Goal: Task Accomplishment & Management: Use online tool/utility

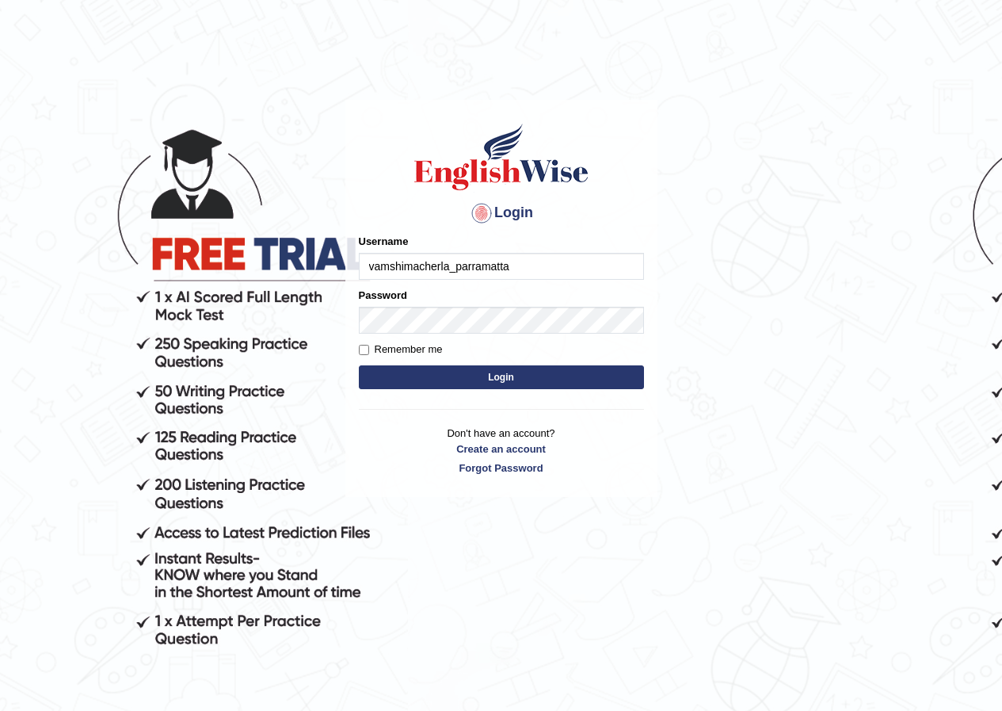
type input "vamshimacherla_parramatta"
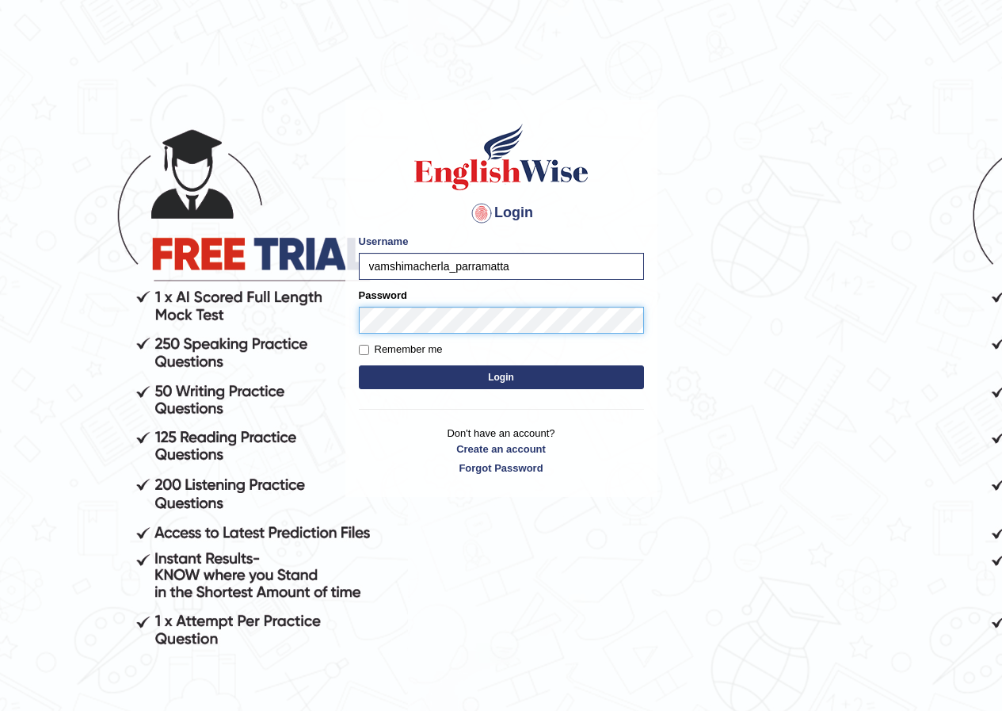
click at [359, 365] on button "Login" at bounding box center [501, 377] width 285 height 24
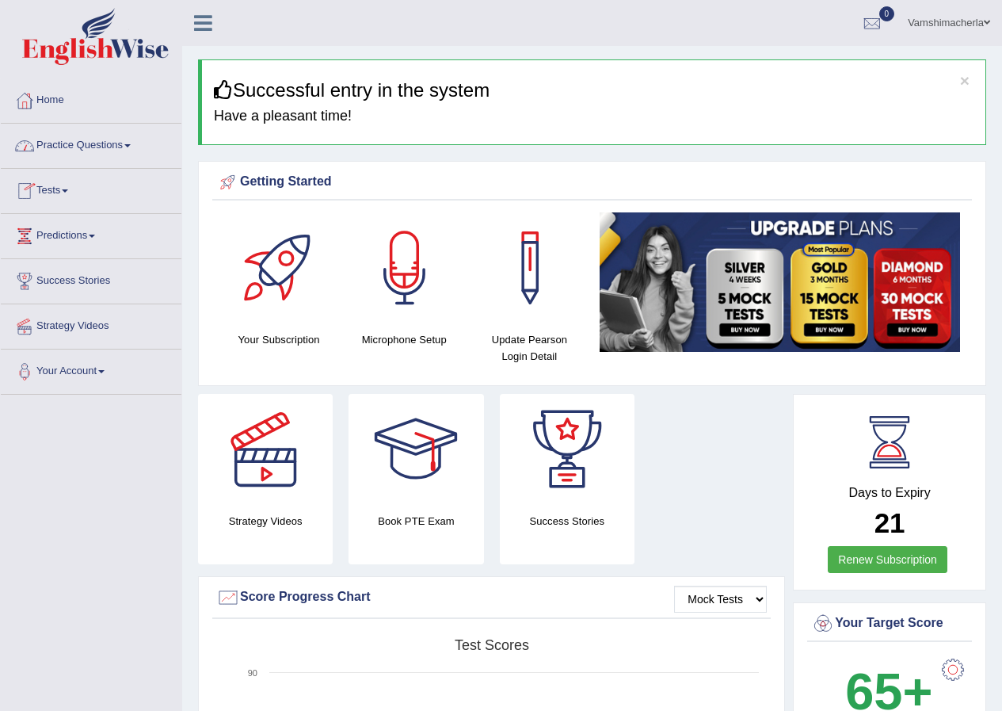
click at [67, 188] on link "Tests" at bounding box center [91, 189] width 181 height 40
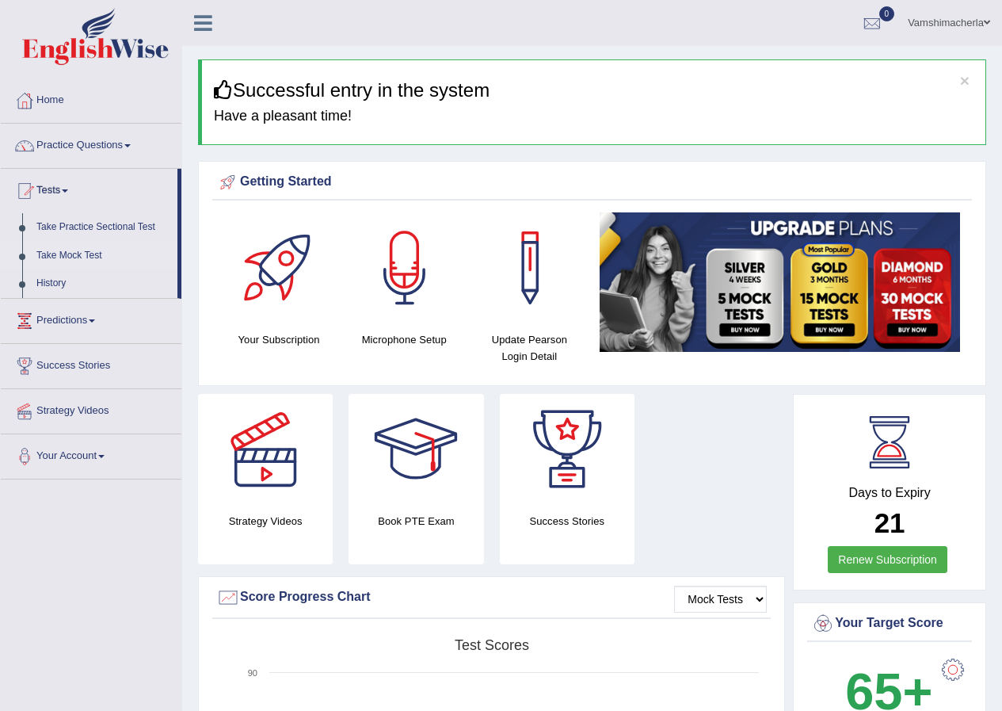
click at [71, 255] on link "Take Mock Test" at bounding box center [103, 256] width 148 height 29
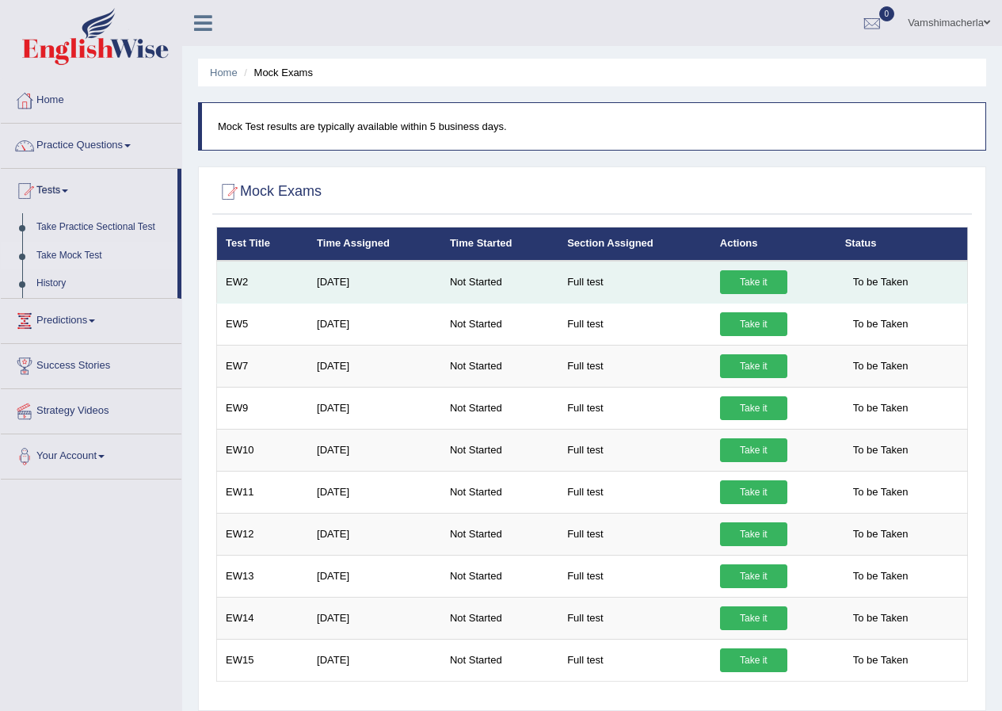
click at [750, 281] on link "Take it" at bounding box center [753, 282] width 67 height 24
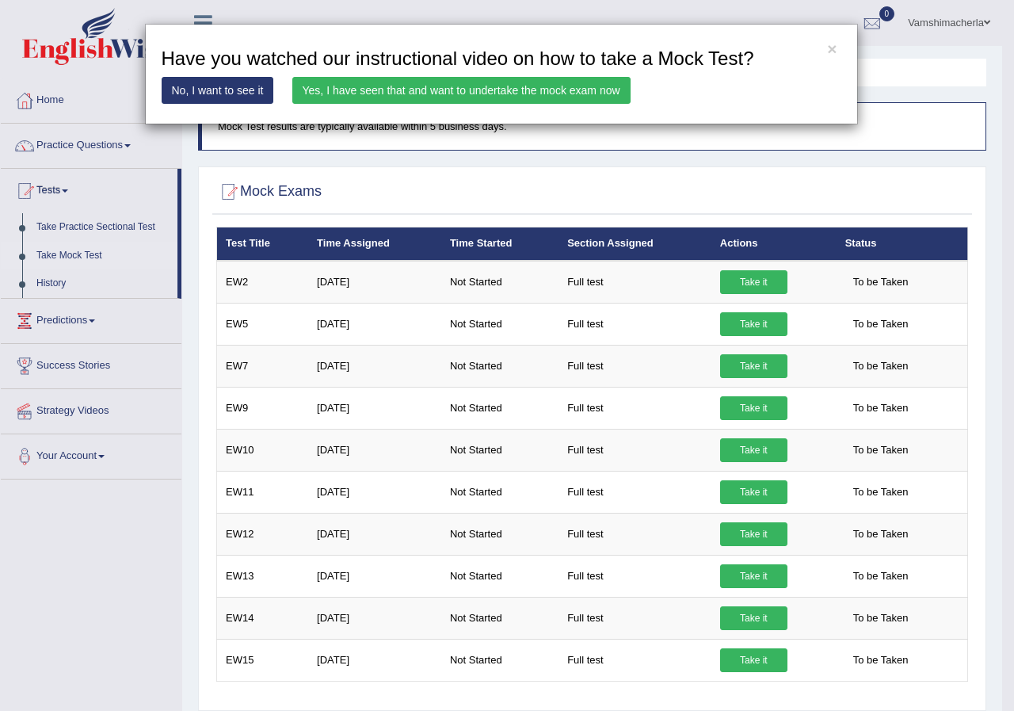
click at [254, 82] on link "No, I want to see it" at bounding box center [218, 90] width 113 height 27
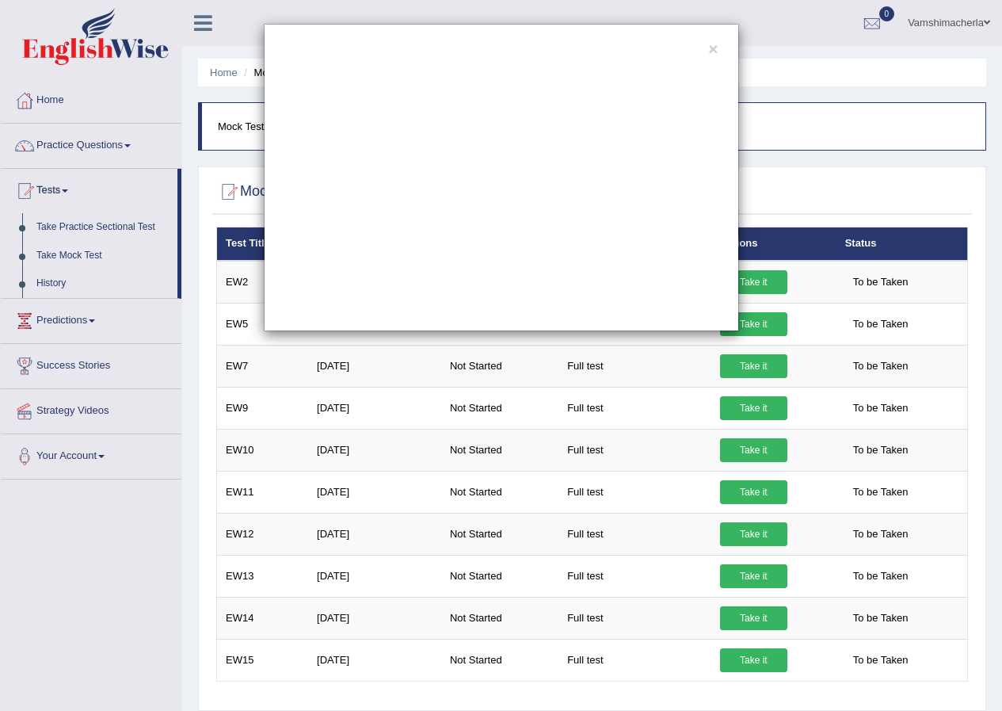
click at [993, 170] on div "×" at bounding box center [501, 177] width 1002 height 307
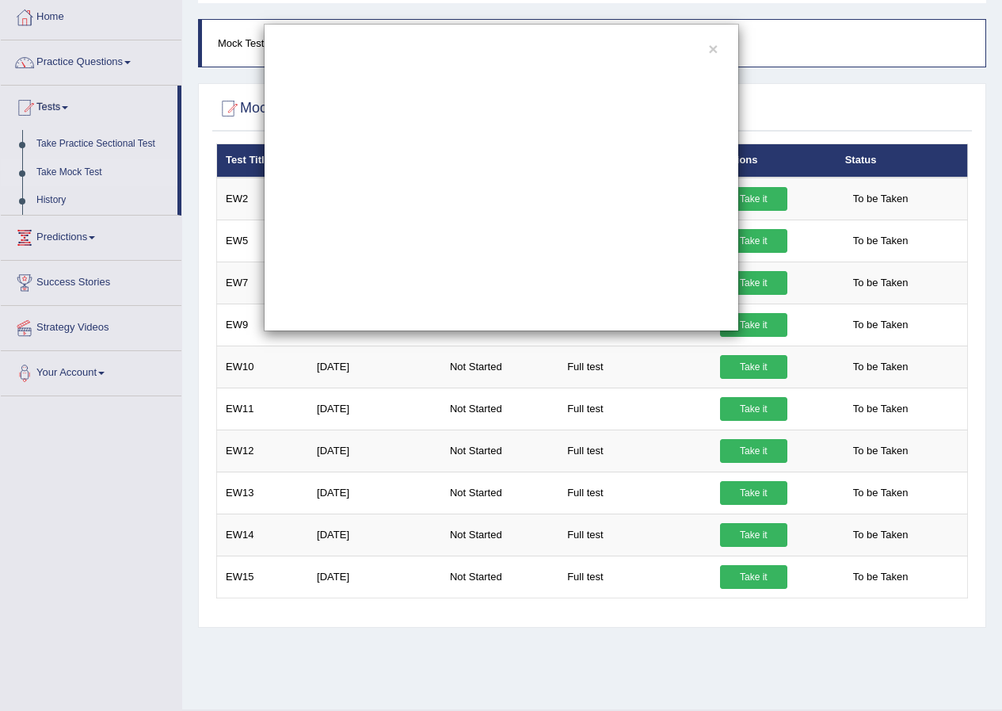
scroll to position [121, 0]
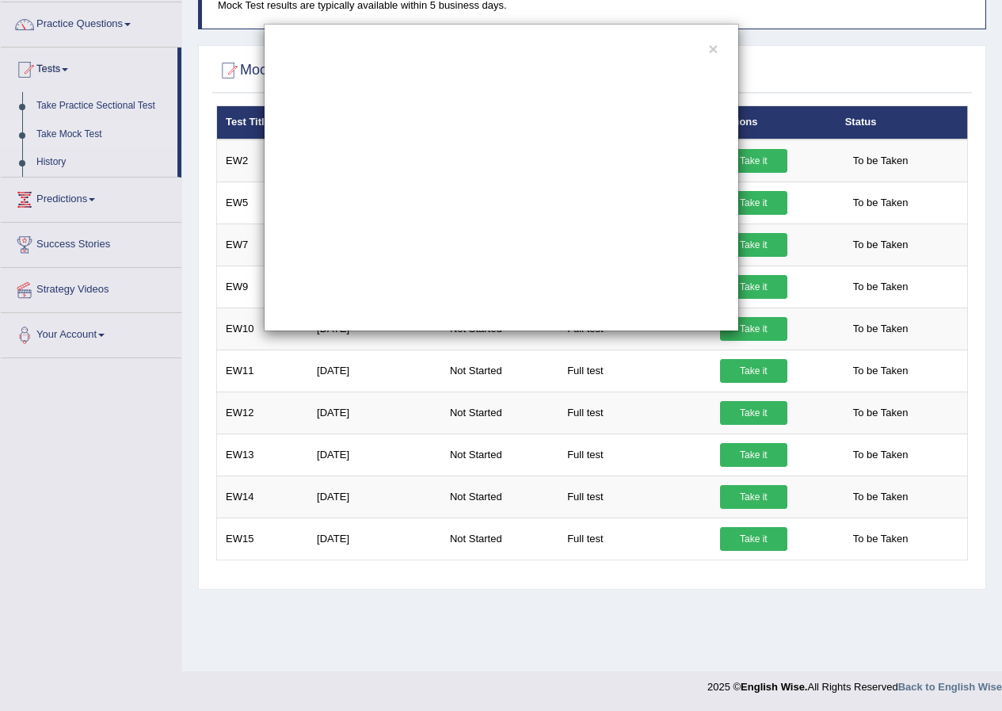
click at [721, 42] on div "×" at bounding box center [501, 177] width 475 height 307
drag, startPoint x: 666, startPoint y: 42, endPoint x: 571, endPoint y: 53, distance: 94.9
click at [555, 49] on div "×" at bounding box center [501, 177] width 475 height 307
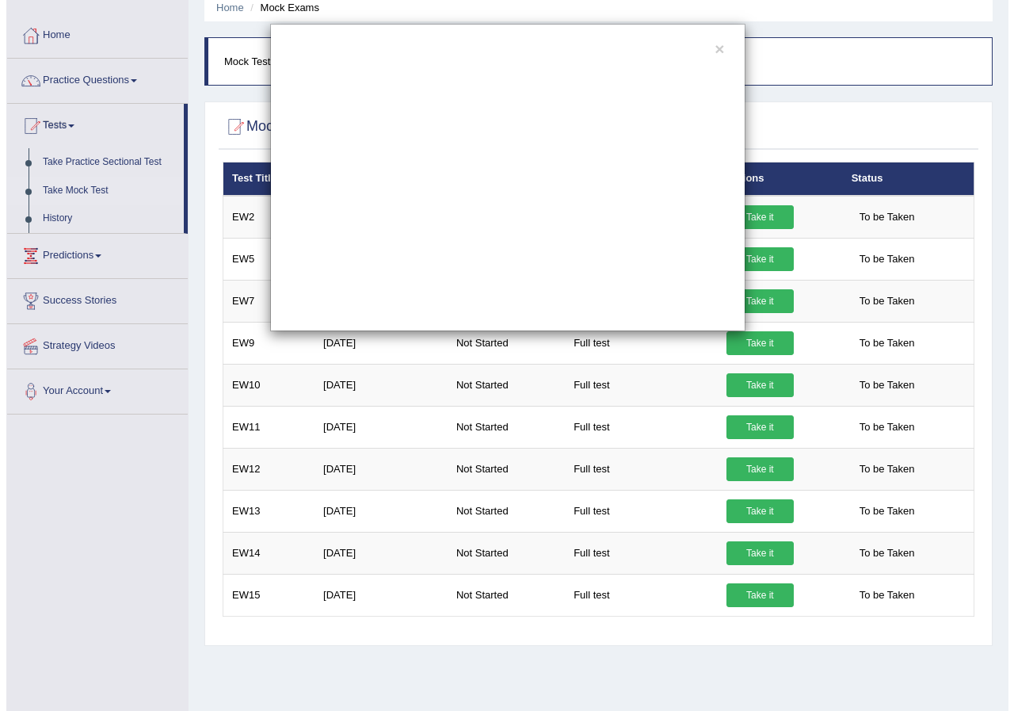
scroll to position [0, 0]
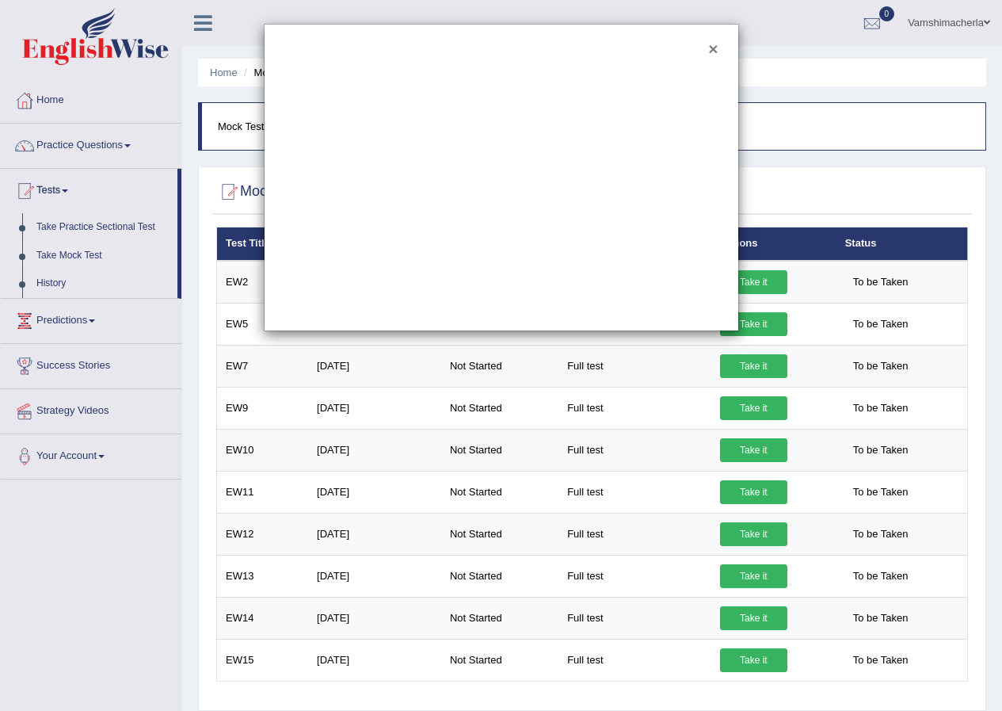
click at [715, 51] on button "×" at bounding box center [713, 48] width 10 height 17
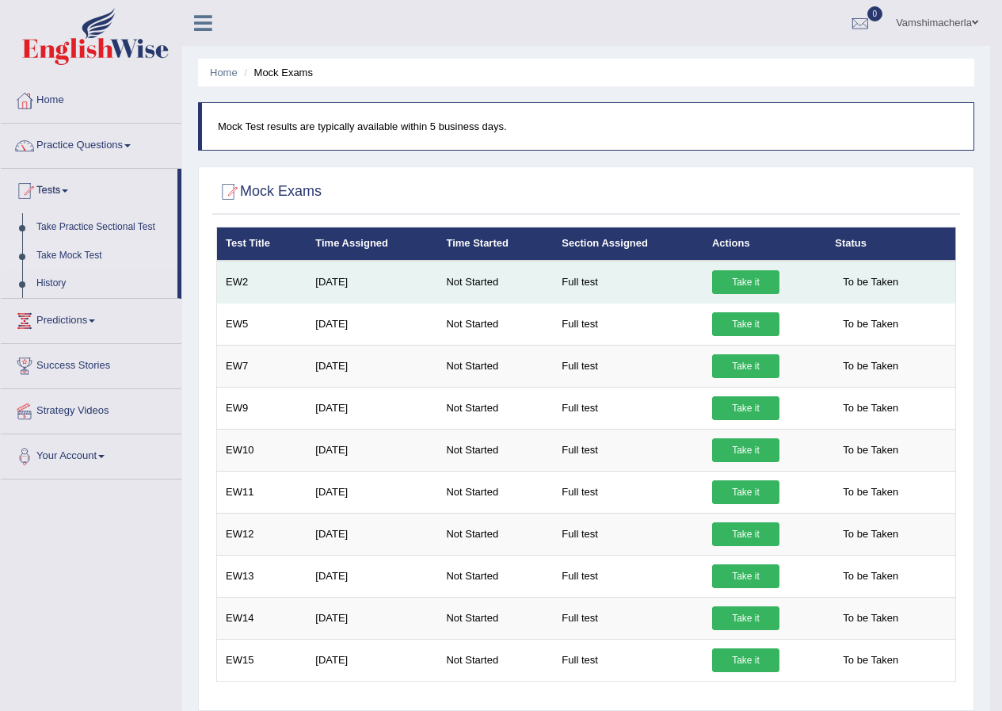
click at [750, 277] on link "Take it" at bounding box center [745, 282] width 67 height 24
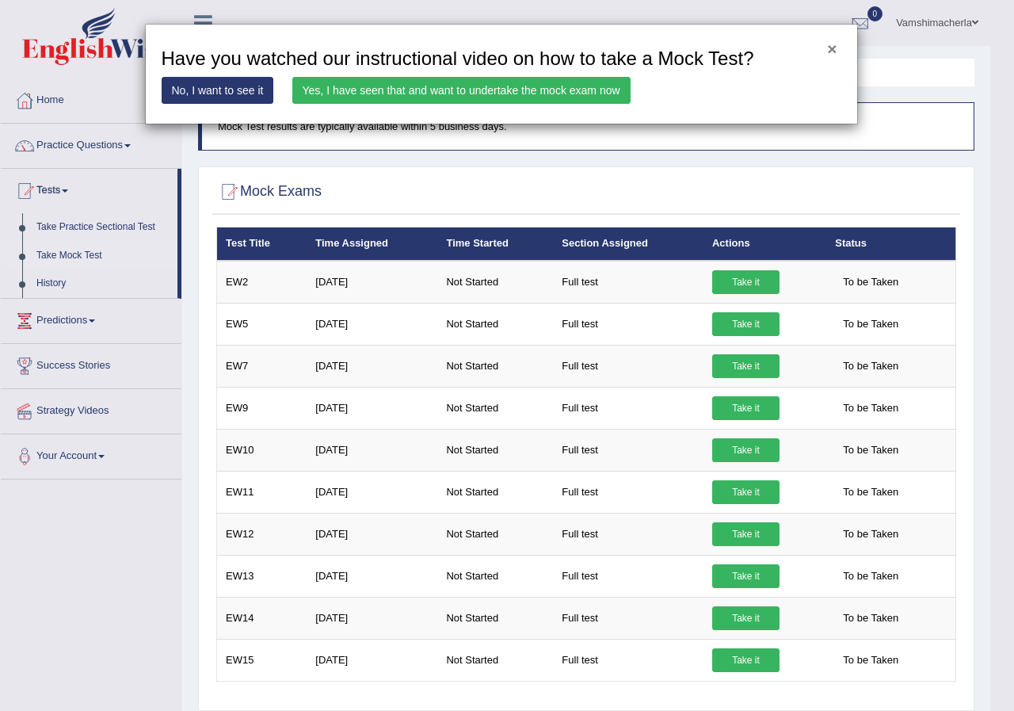
click at [835, 41] on button "×" at bounding box center [832, 48] width 10 height 17
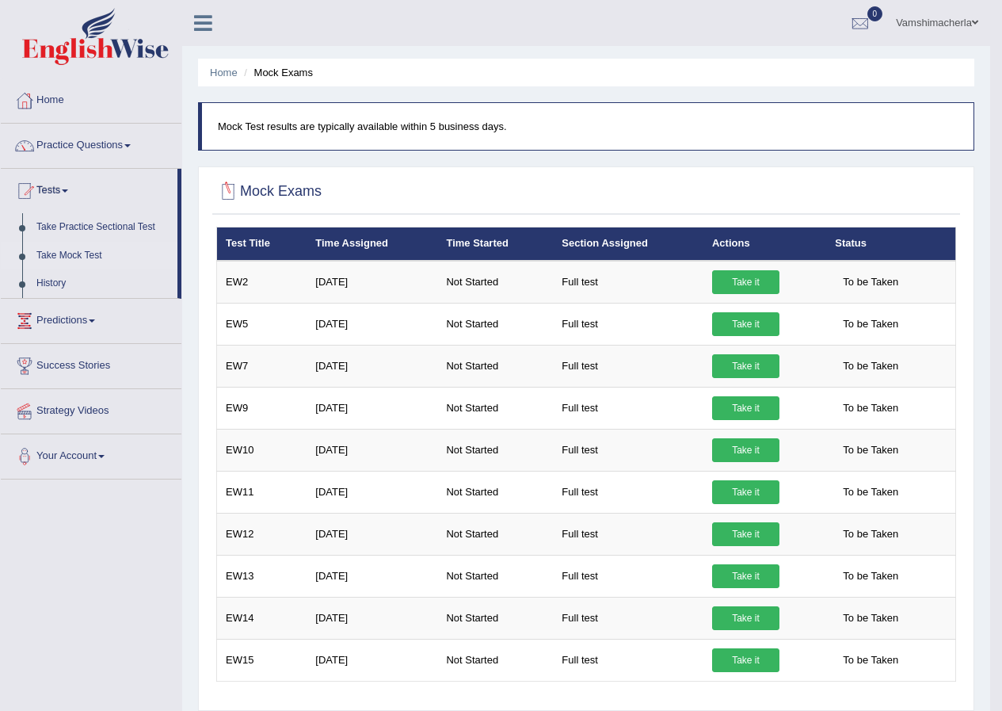
click at [300, 189] on h2 "Mock Exams" at bounding box center [268, 192] width 105 height 24
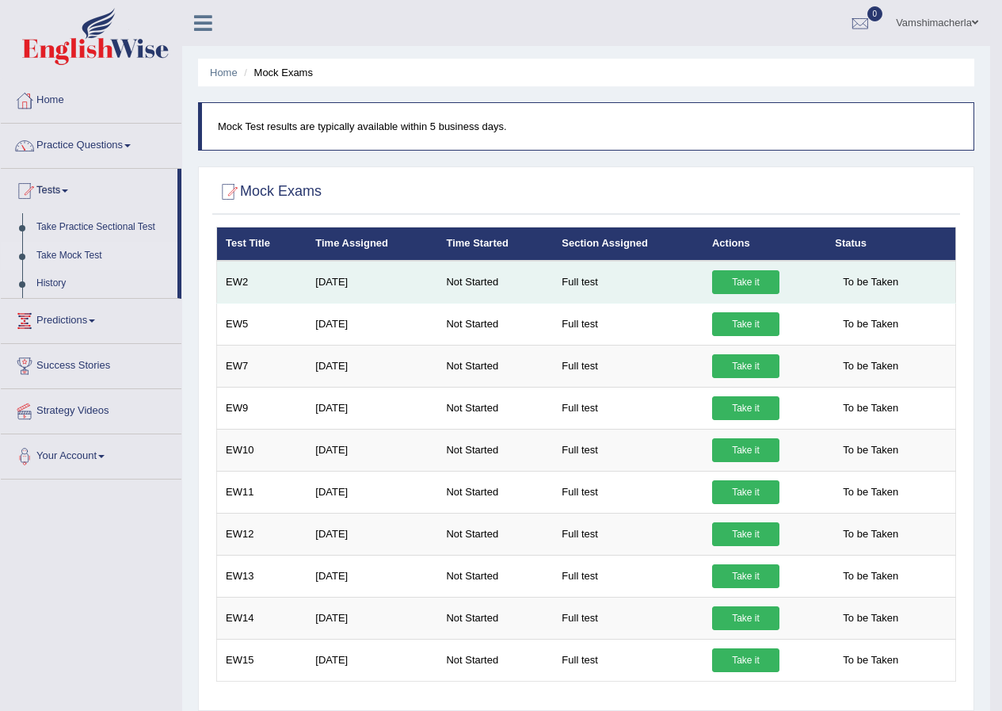
click at [727, 278] on link "Take it" at bounding box center [745, 282] width 67 height 24
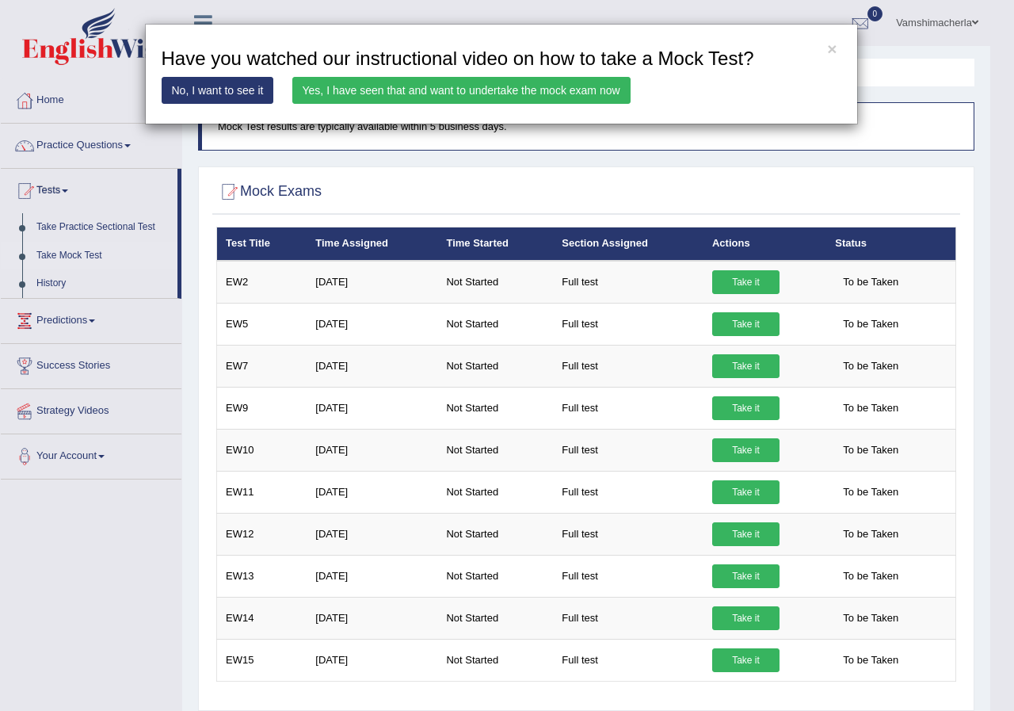
click at [254, 85] on link "No, I want to see it" at bounding box center [218, 90] width 113 height 27
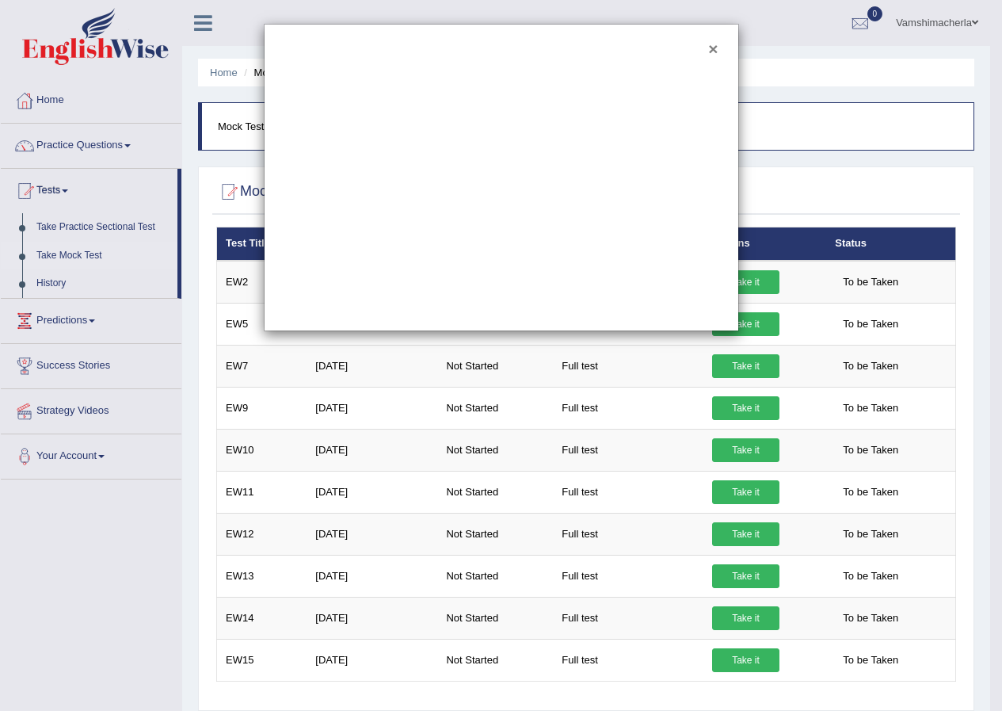
click at [718, 52] on button "×" at bounding box center [713, 48] width 10 height 17
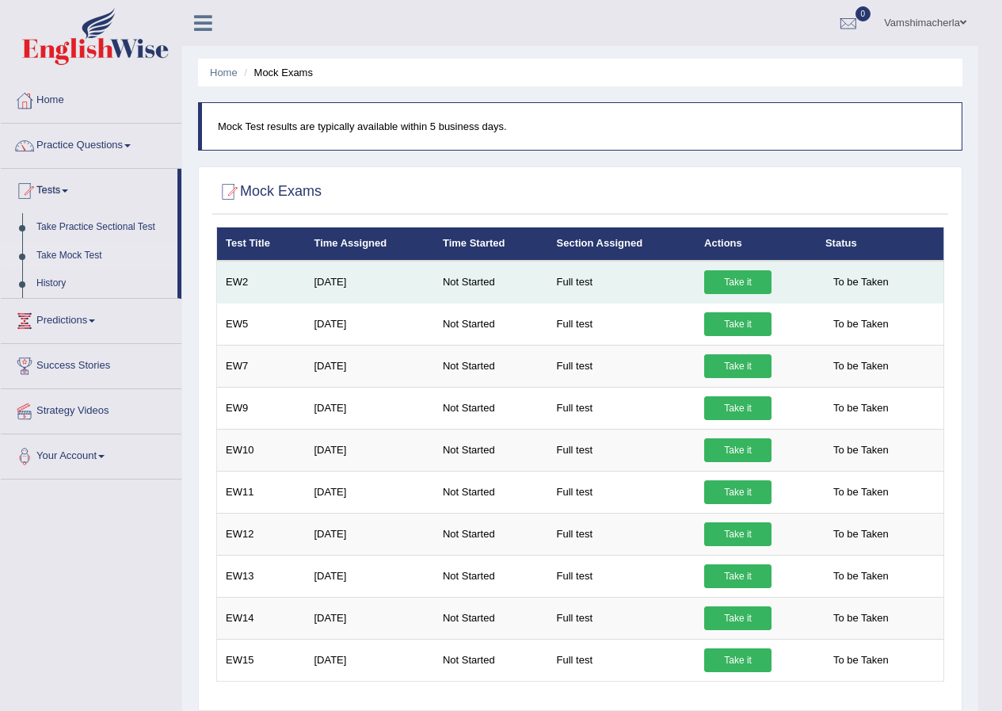
click at [725, 280] on link "Take it" at bounding box center [737, 282] width 67 height 24
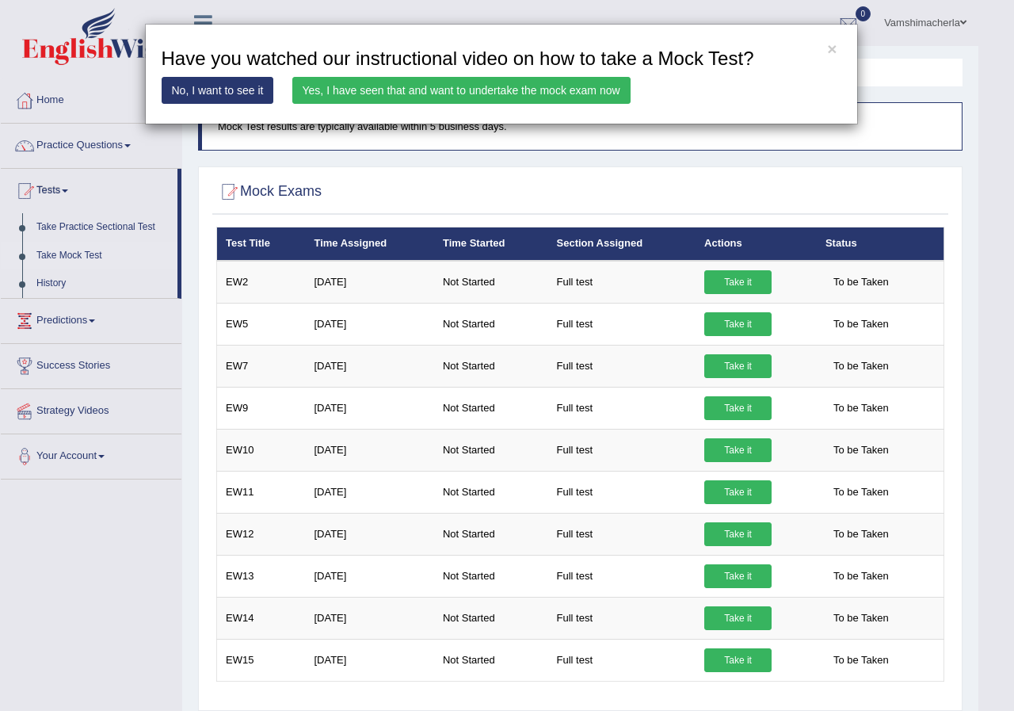
click at [570, 90] on link "Yes, I have seen that and want to undertake the mock exam now" at bounding box center [461, 90] width 338 height 27
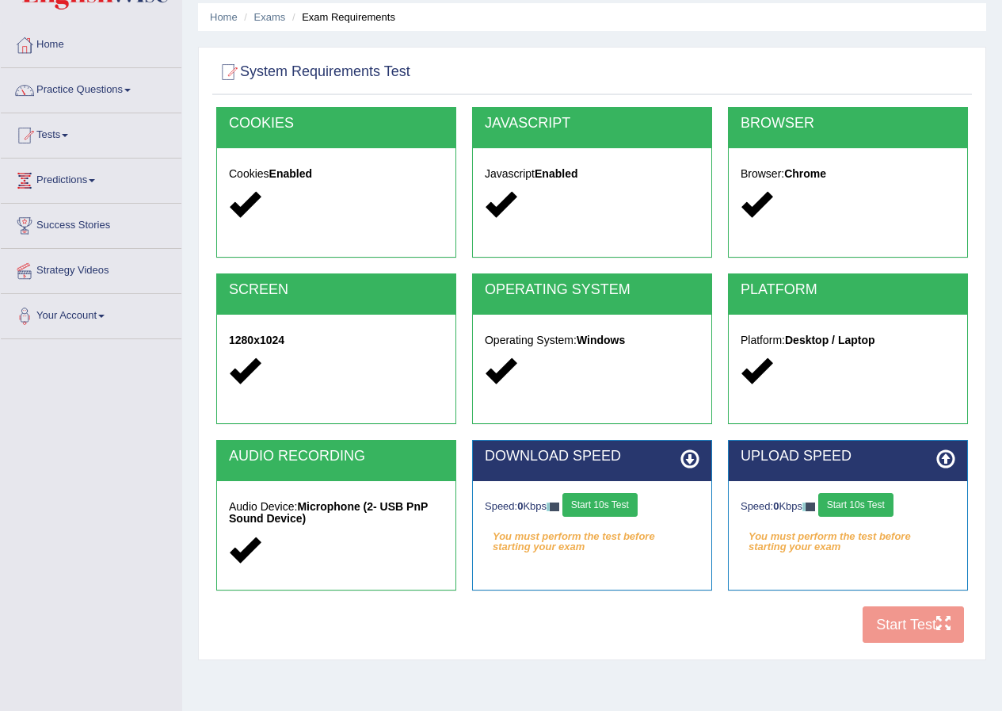
scroll to position [121, 0]
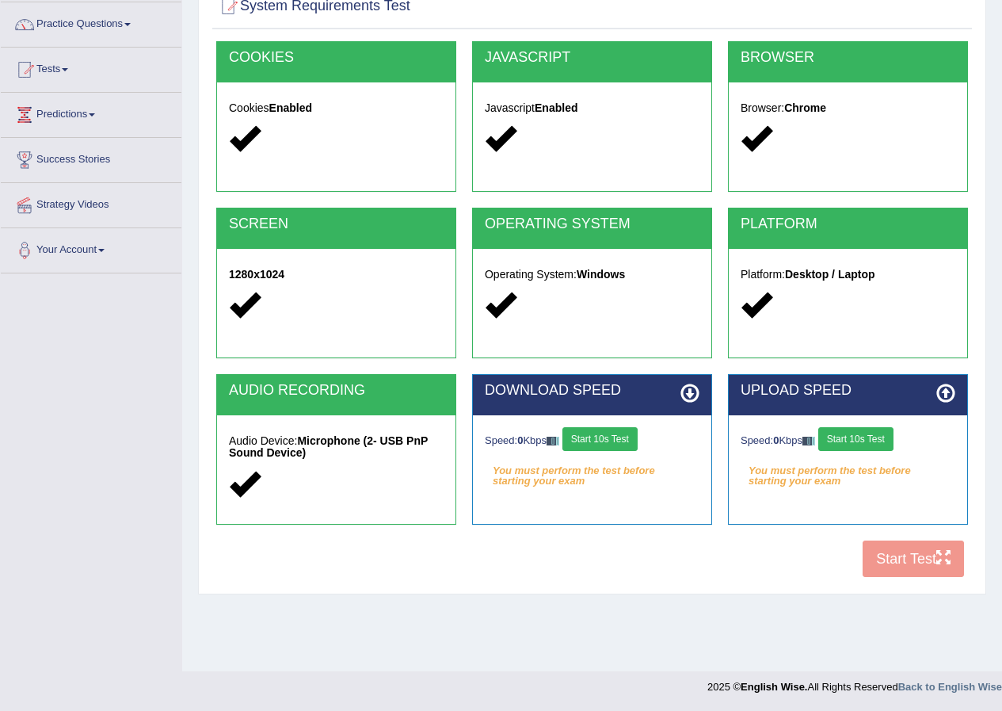
click at [674, 395] on h2 "DOWNLOAD SPEED" at bounding box center [592, 391] width 215 height 16
click at [689, 391] on icon at bounding box center [690, 393] width 19 height 19
click at [618, 467] on em "You must perform the test before starting your exam" at bounding box center [592, 471] width 215 height 24
click at [602, 440] on button "Start 10s Test" at bounding box center [600, 439] width 75 height 24
click at [870, 445] on button "Start 10s Test" at bounding box center [856, 439] width 75 height 24
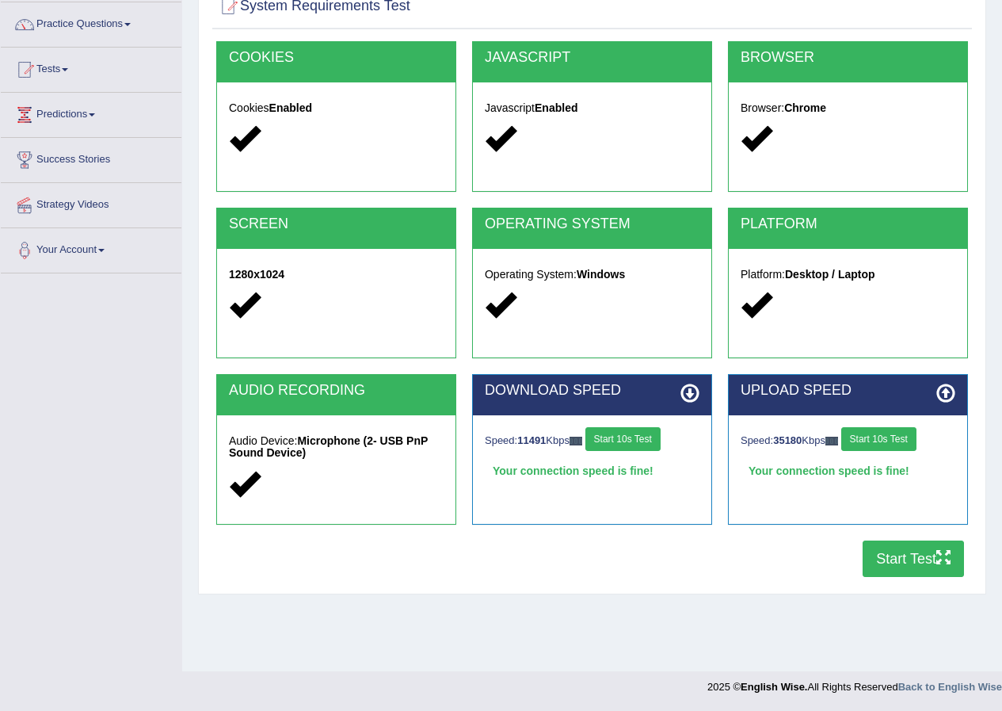
click at [898, 565] on button "Start Test" at bounding box center [913, 558] width 101 height 36
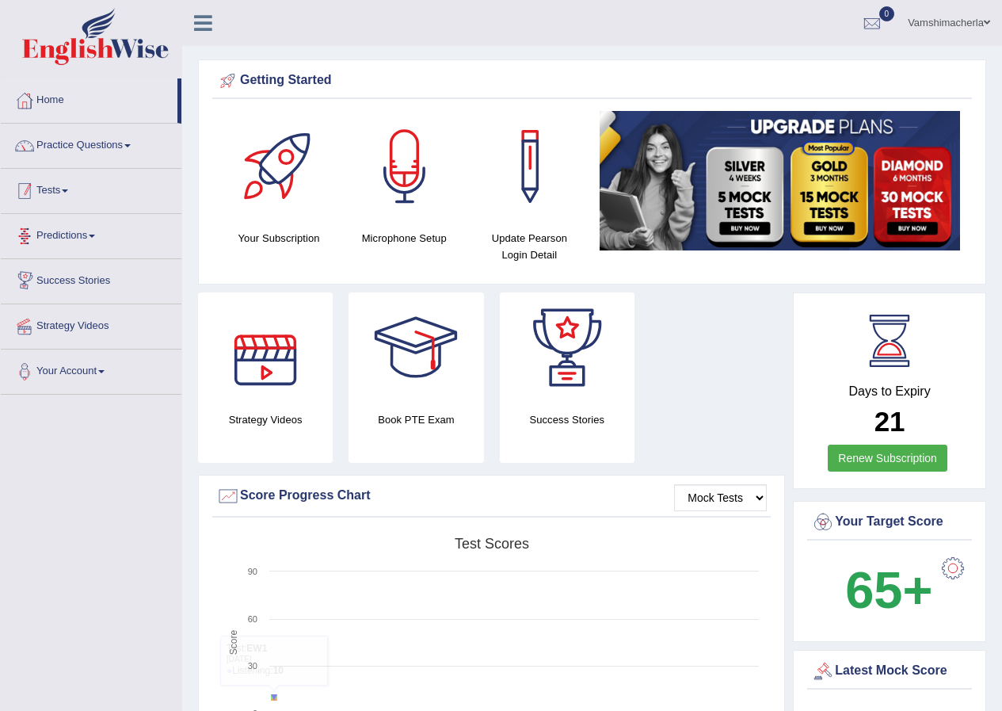
click at [72, 189] on link "Tests" at bounding box center [91, 189] width 181 height 40
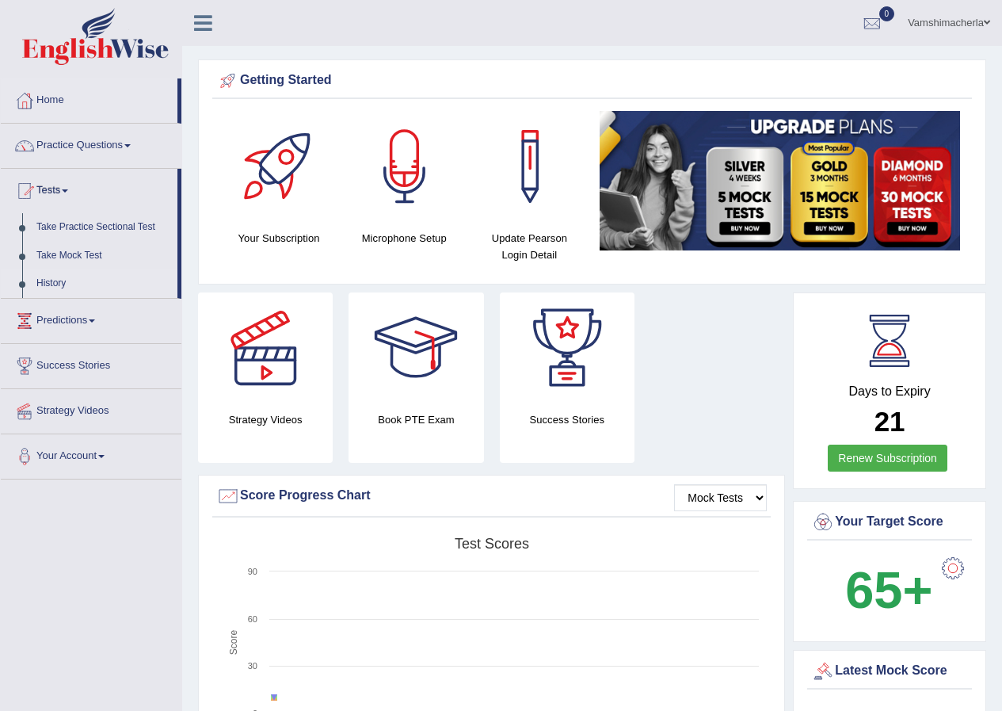
click at [55, 279] on link "History" at bounding box center [103, 283] width 148 height 29
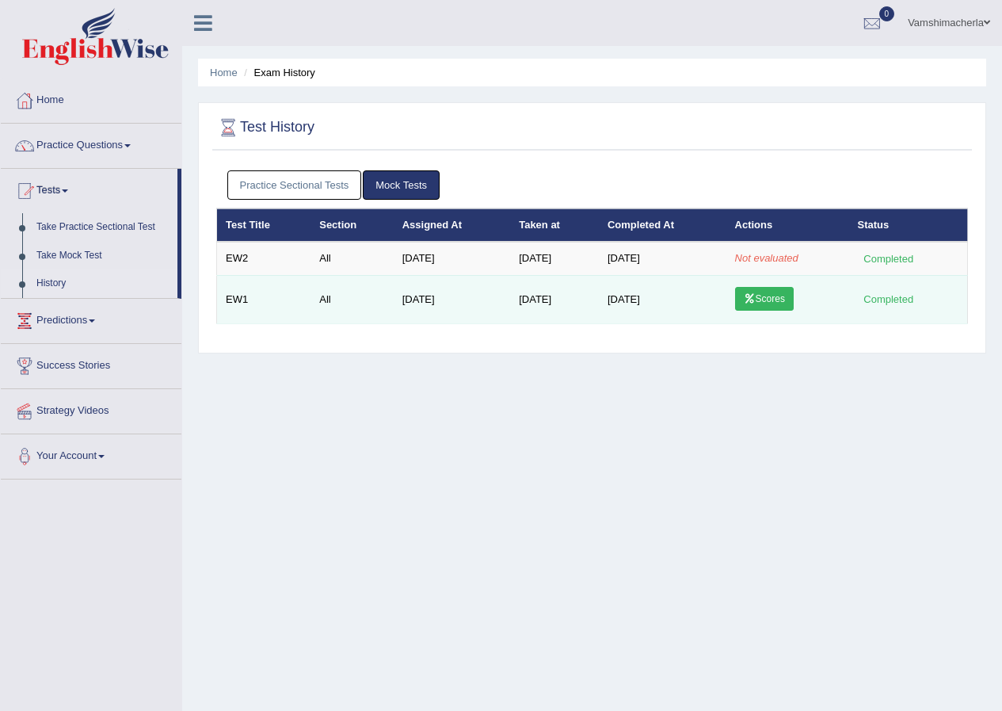
click at [783, 302] on link "Scores" at bounding box center [764, 299] width 59 height 24
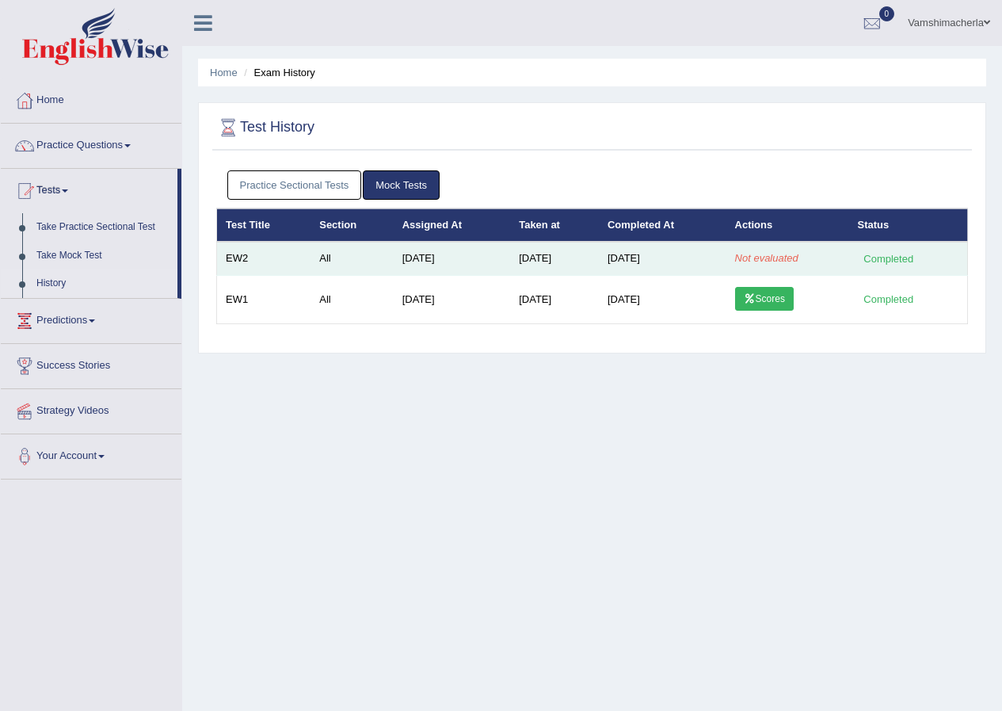
click at [303, 257] on td "EW2" at bounding box center [264, 258] width 94 height 33
click at [777, 253] on em "Not evaluated" at bounding box center [766, 258] width 63 height 12
click at [873, 254] on div "Completed" at bounding box center [889, 258] width 62 height 17
click at [239, 259] on td "EW2" at bounding box center [264, 258] width 94 height 33
click at [376, 254] on td "All" at bounding box center [352, 258] width 82 height 33
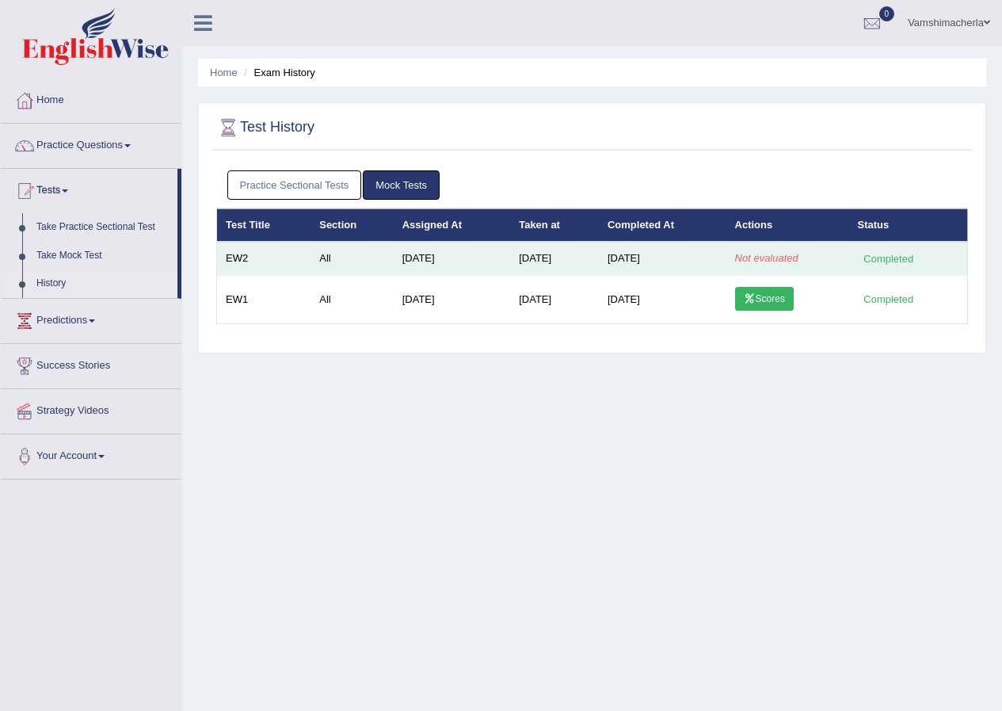
click at [377, 254] on td "All" at bounding box center [352, 258] width 82 height 33
click at [874, 262] on div "Completed" at bounding box center [889, 258] width 62 height 17
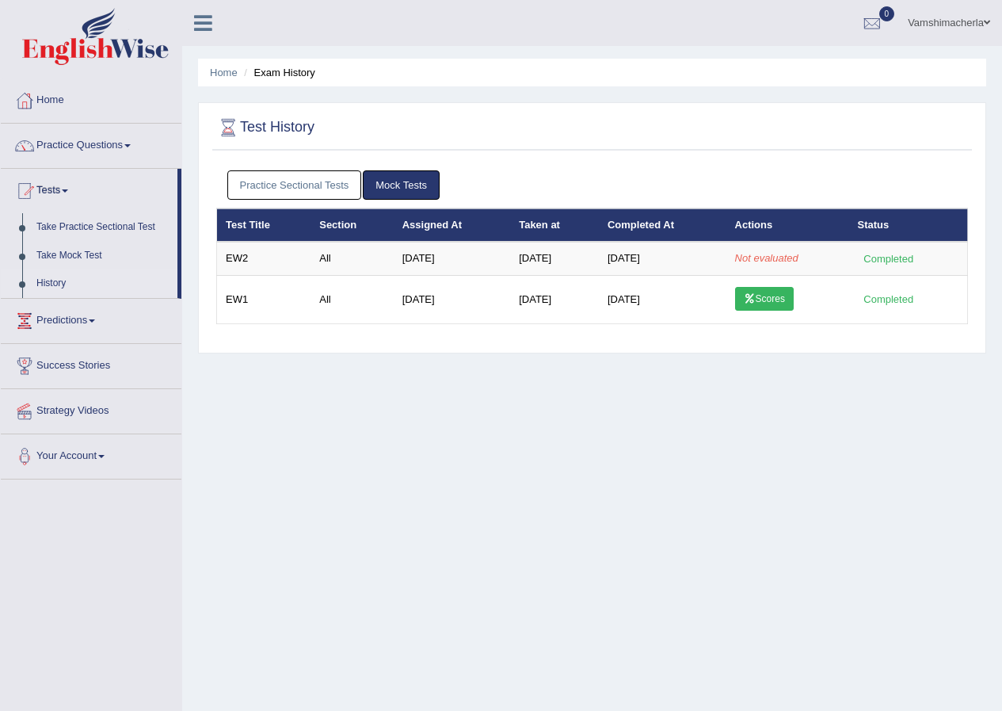
click at [633, 448] on div "Home Exam History Test History Practice Sectional Tests Mock Tests Test Title S…" at bounding box center [592, 396] width 820 height 792
click at [53, 97] on link "Home" at bounding box center [91, 98] width 181 height 40
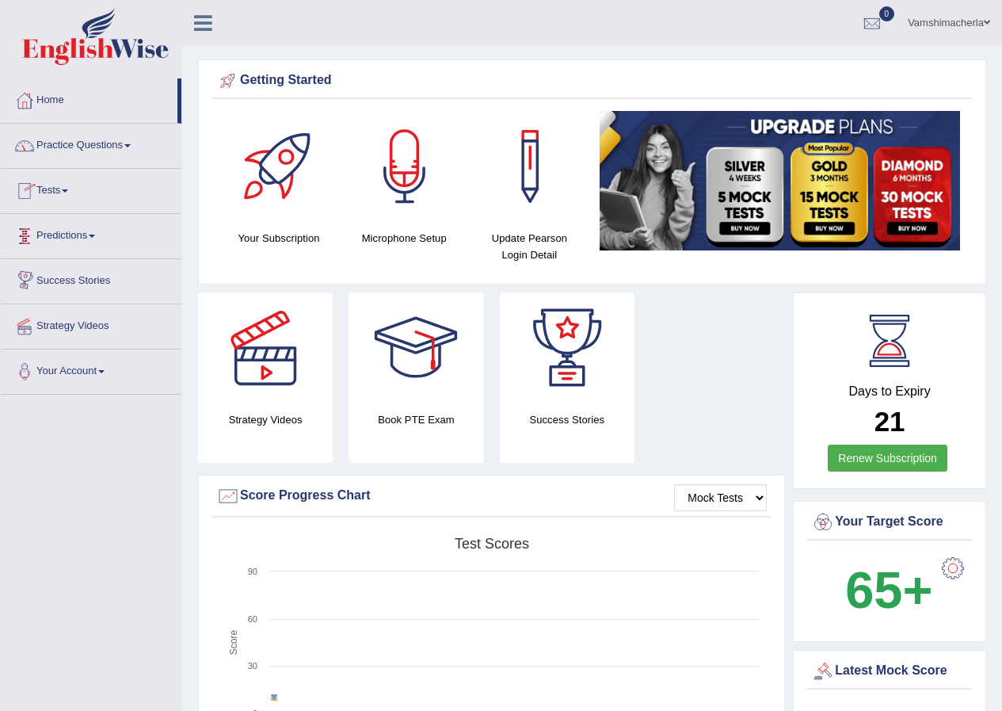
click at [65, 241] on link "Predictions" at bounding box center [91, 234] width 181 height 40
click at [37, 194] on link "Tests" at bounding box center [91, 189] width 181 height 40
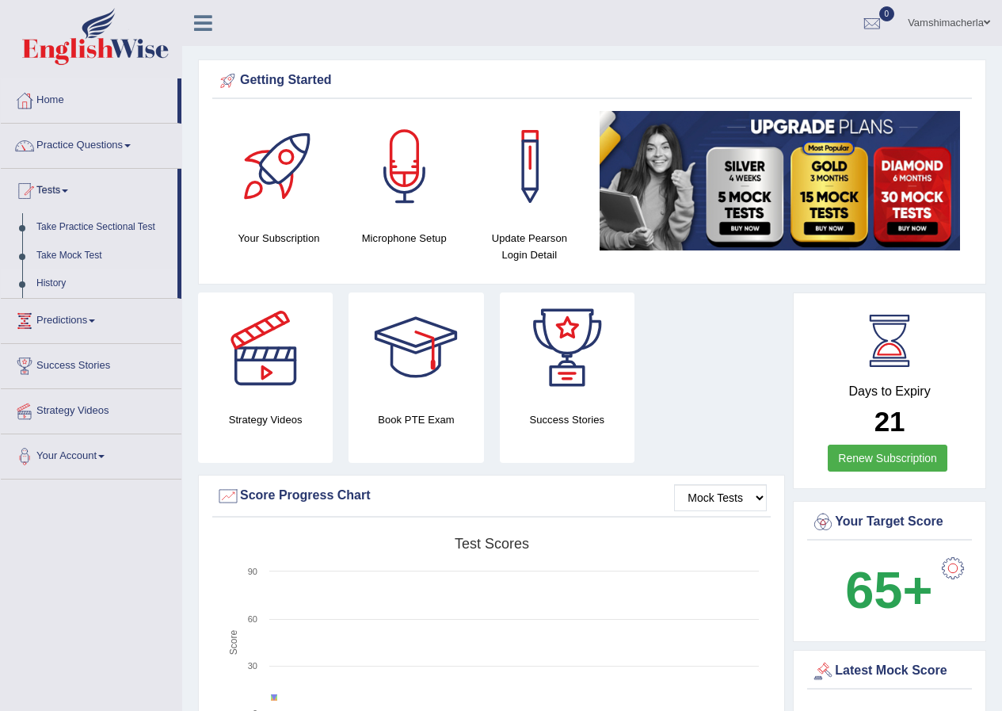
click at [55, 278] on link "History" at bounding box center [103, 283] width 148 height 29
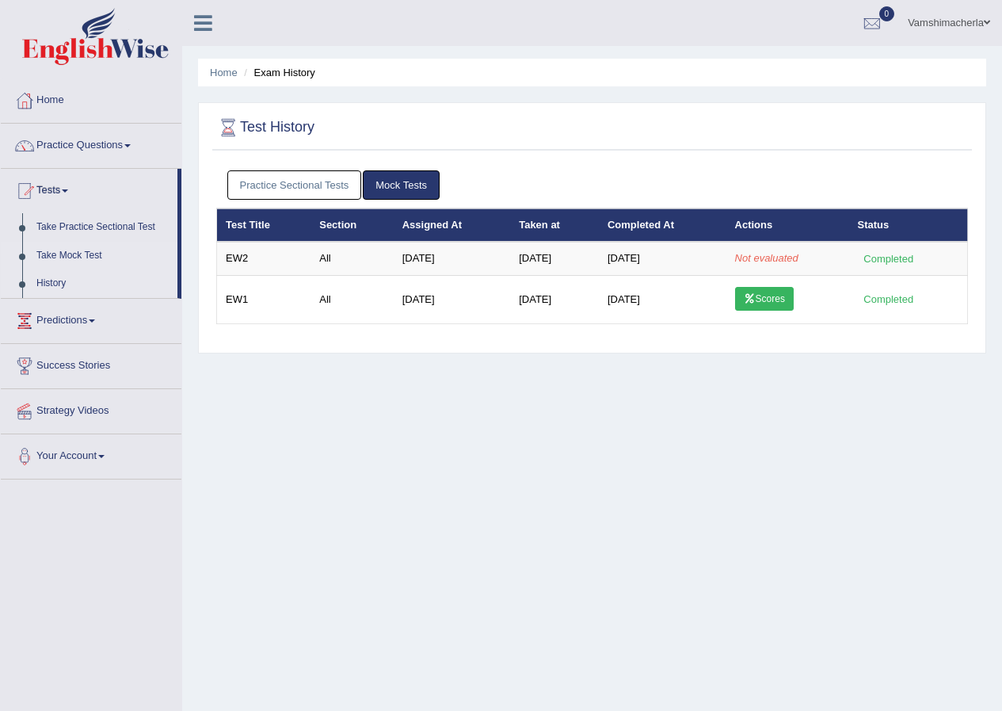
click at [85, 256] on link "Take Mock Test" at bounding box center [103, 256] width 148 height 29
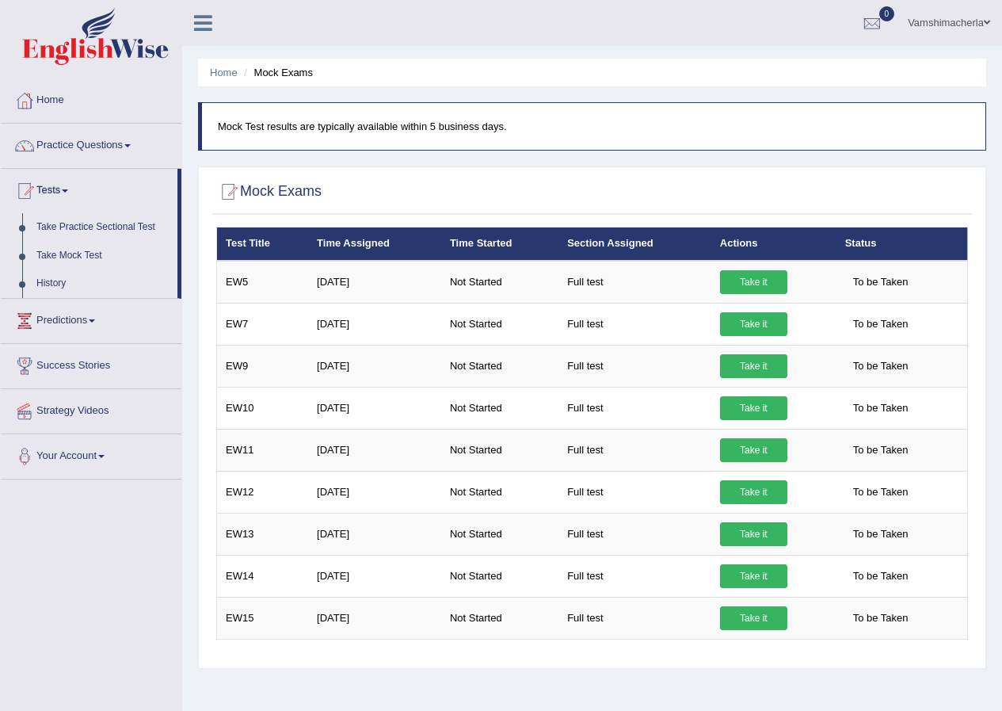
drag, startPoint x: 73, startPoint y: 33, endPoint x: 82, endPoint y: 32, distance: 9.6
drag, startPoint x: 82, startPoint y: 32, endPoint x: 959, endPoint y: 23, distance: 876.5
click at [959, 23] on link "Vamshimacherla" at bounding box center [949, 20] width 106 height 41
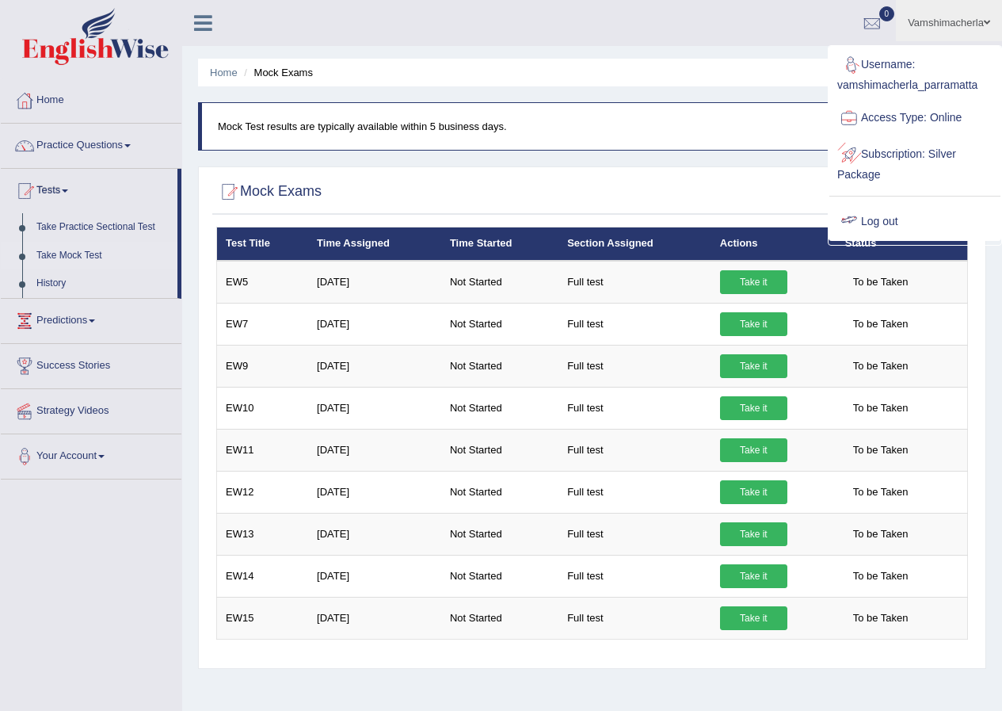
click at [877, 220] on link "Log out" at bounding box center [915, 222] width 171 height 36
